Goal: Check status: Check status

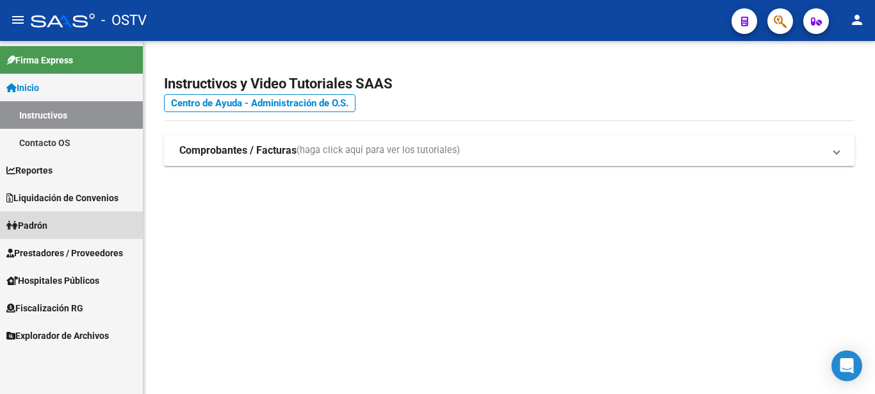
click at [35, 223] on span "Padrón" at bounding box center [26, 225] width 41 height 14
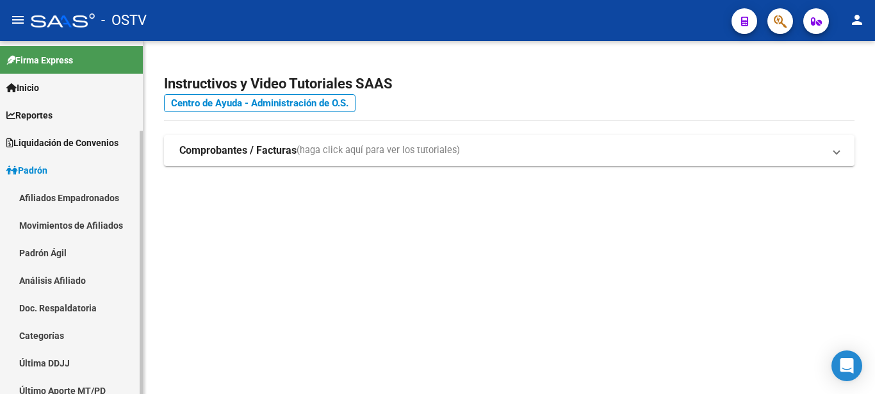
click at [51, 252] on link "Padrón Ágil" at bounding box center [71, 253] width 143 height 28
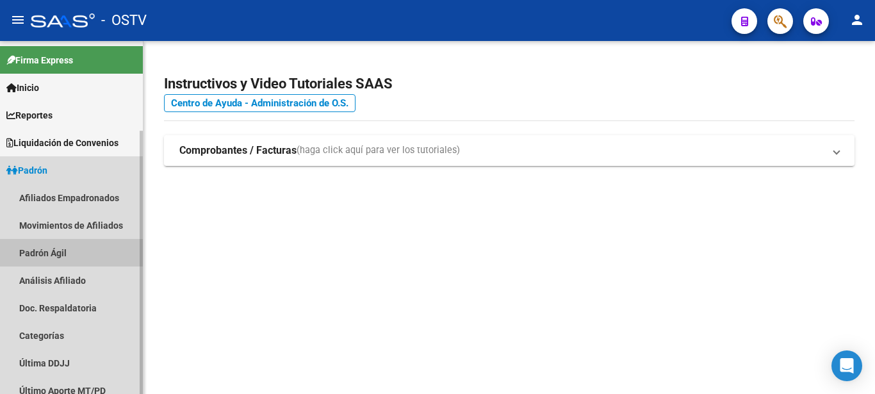
click at [51, 252] on link "Padrón Ágil" at bounding box center [71, 253] width 143 height 28
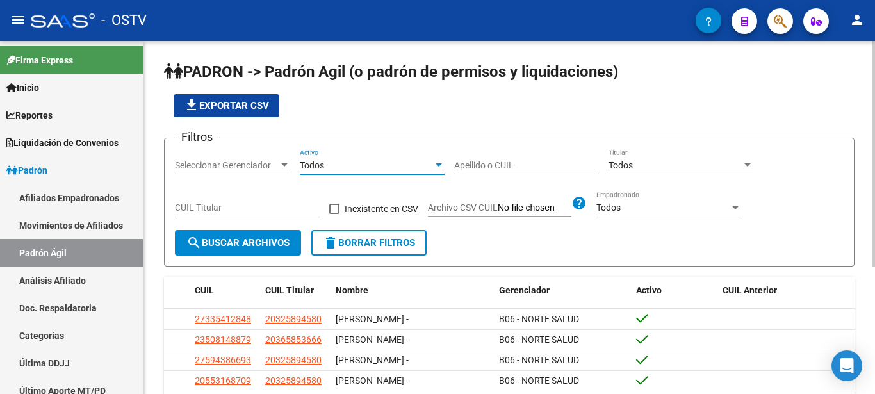
click at [259, 211] on input "CUIL Titular" at bounding box center [247, 207] width 145 height 11
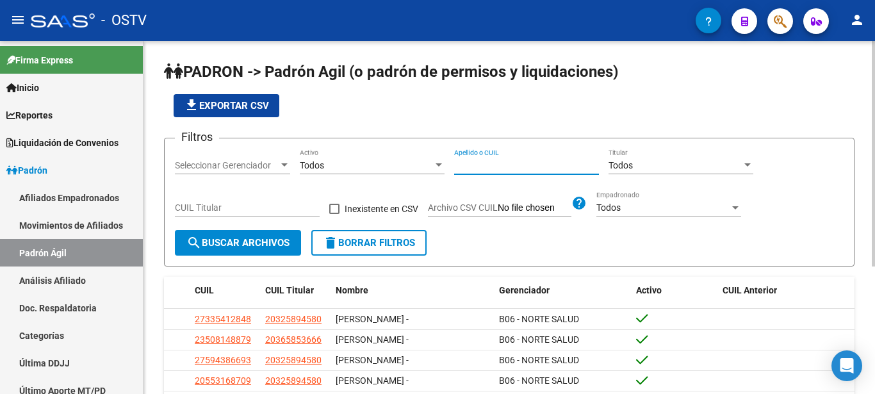
click at [514, 165] on input "Apellido o CUIL" at bounding box center [526, 165] width 145 height 11
type input "paz"
drag, startPoint x: 284, startPoint y: 207, endPoint x: 283, endPoint y: 201, distance: 6.4
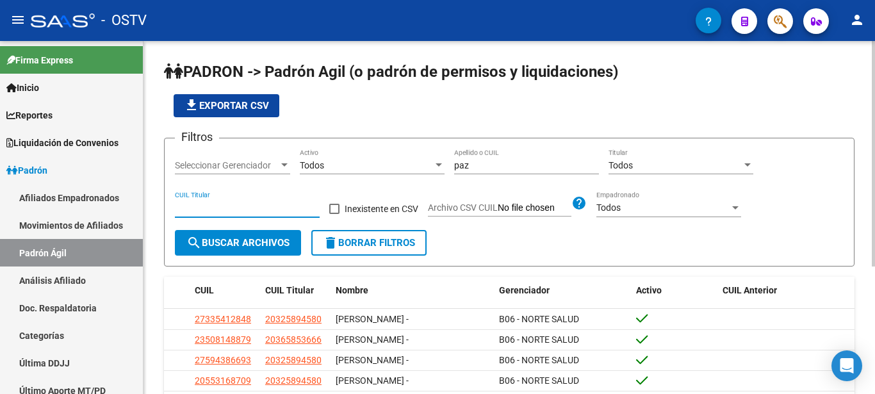
click at [238, 213] on input "CUIL Titular" at bounding box center [247, 207] width 145 height 11
click at [235, 208] on input "CUIL Titular" at bounding box center [247, 207] width 145 height 11
paste input "27-29175806-7"
type input "27-29175806-7"
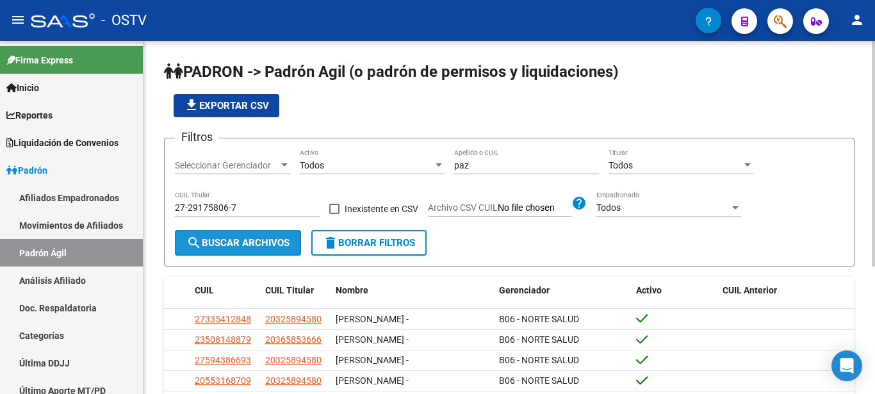
click at [229, 242] on span "search Buscar Archivos" at bounding box center [237, 243] width 103 height 12
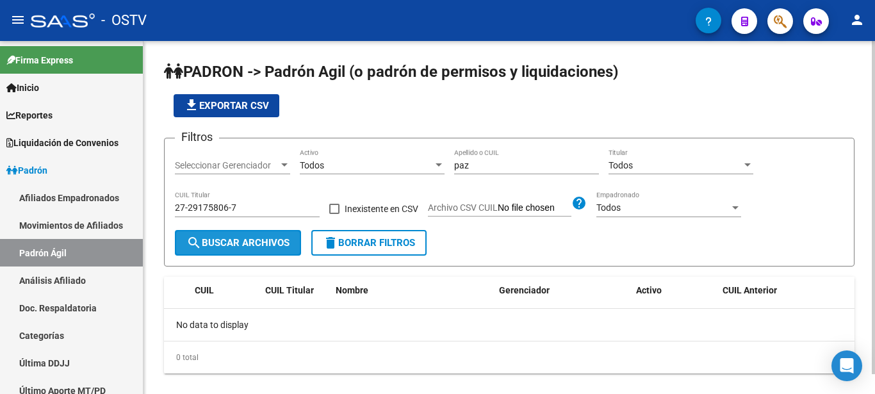
click at [225, 242] on span "search Buscar Archivos" at bounding box center [237, 243] width 103 height 12
